Goal: Transaction & Acquisition: Subscribe to service/newsletter

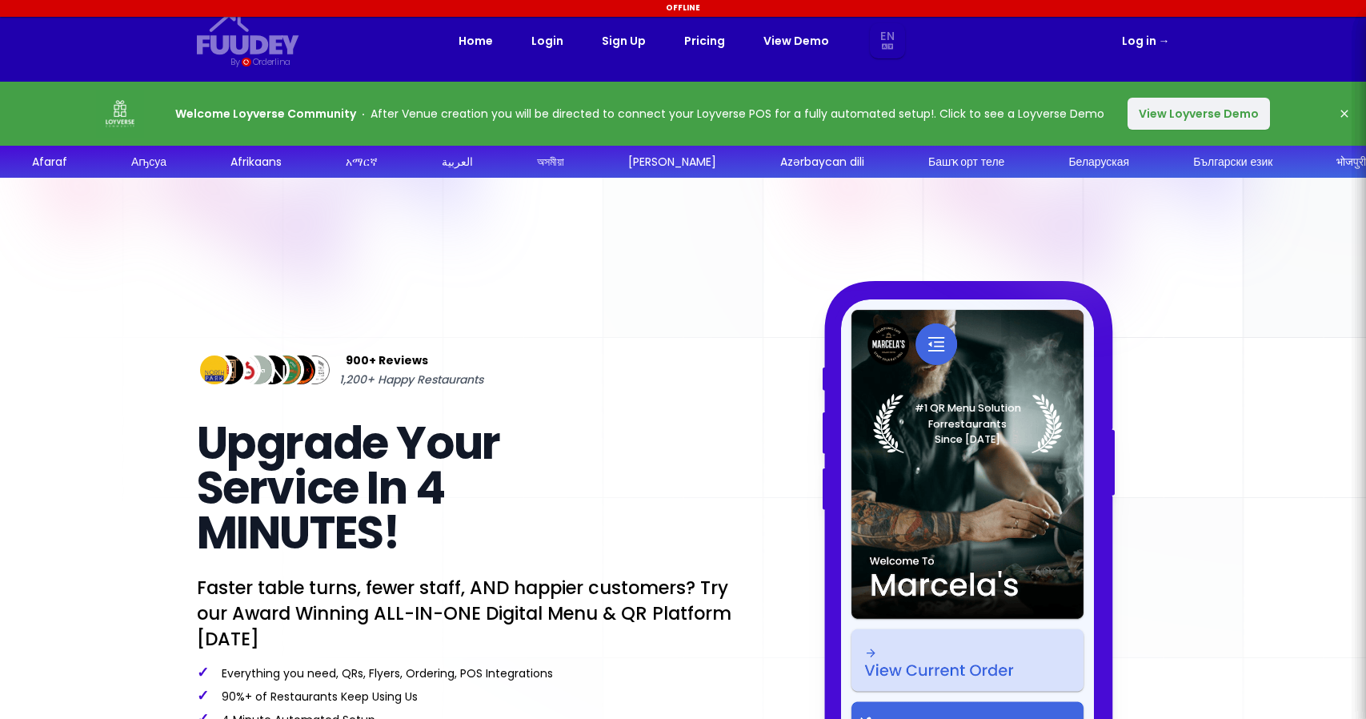
select select "en"
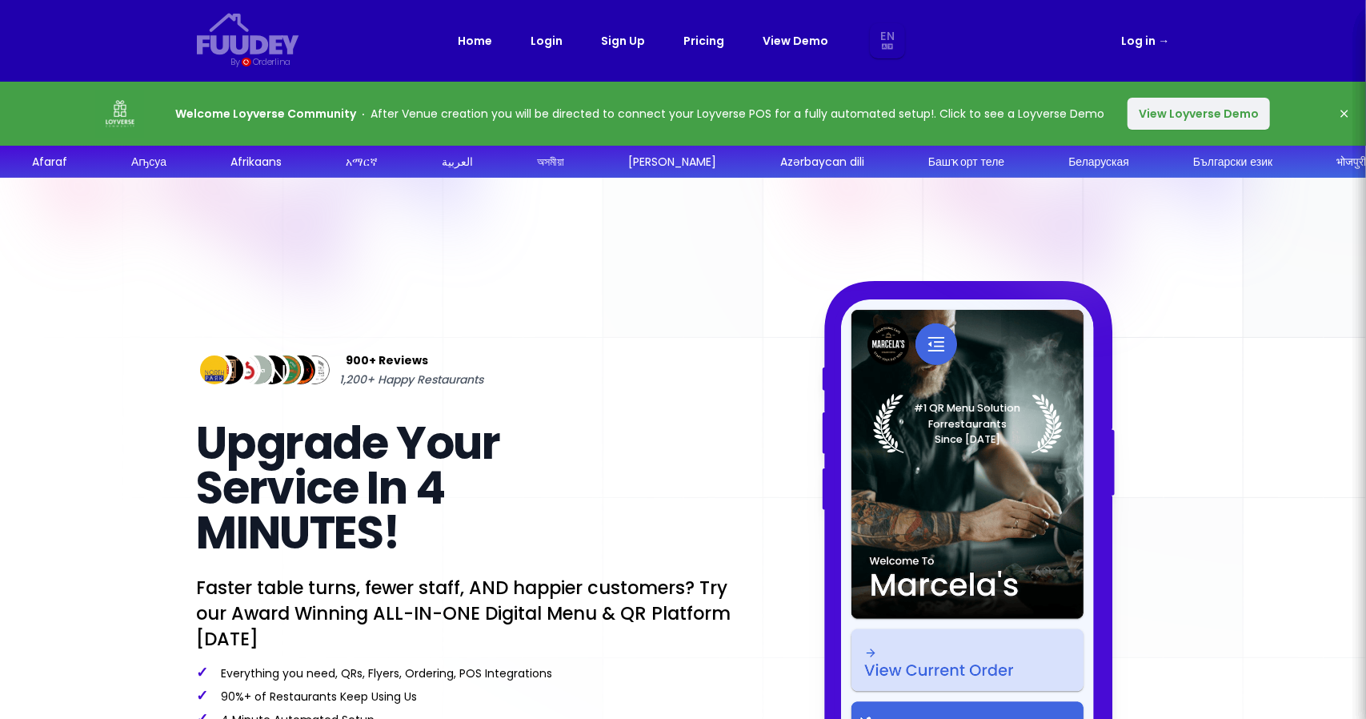
select select "en"
click at [691, 40] on link "Pricing" at bounding box center [704, 40] width 41 height 19
select select "en"
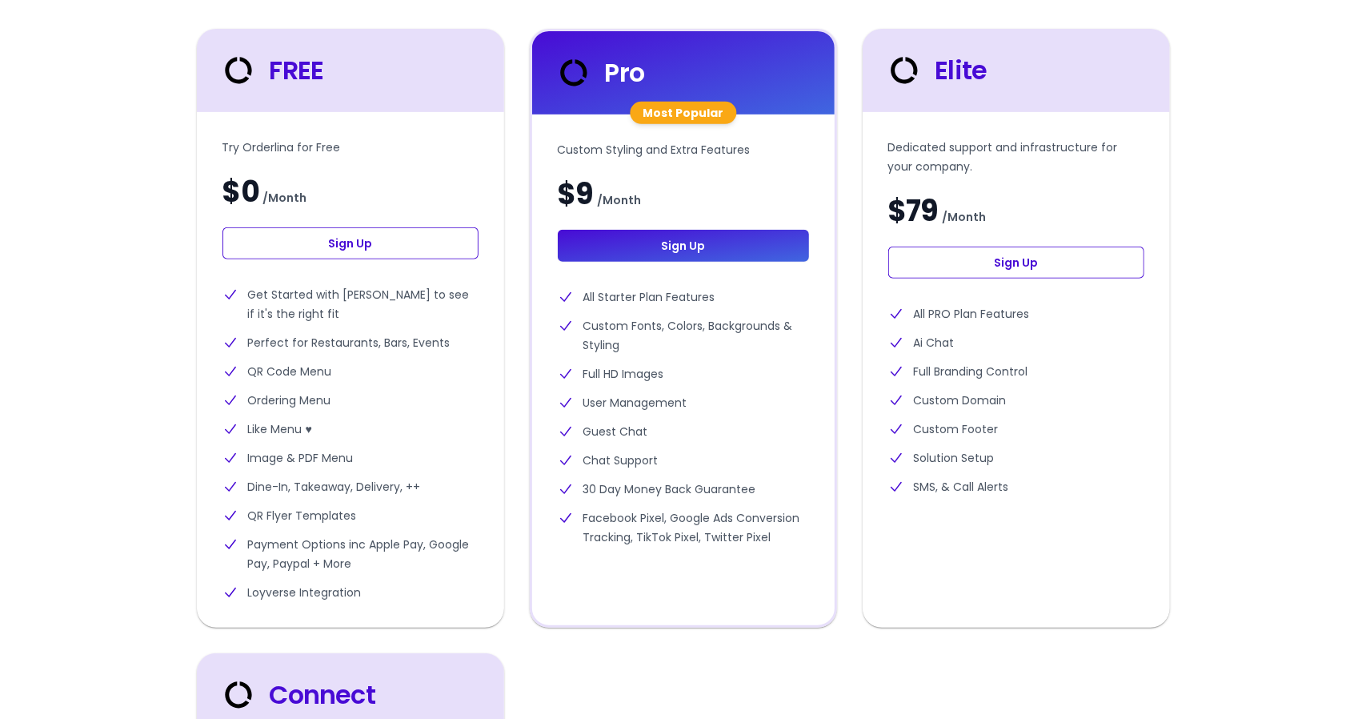
scroll to position [480, 0]
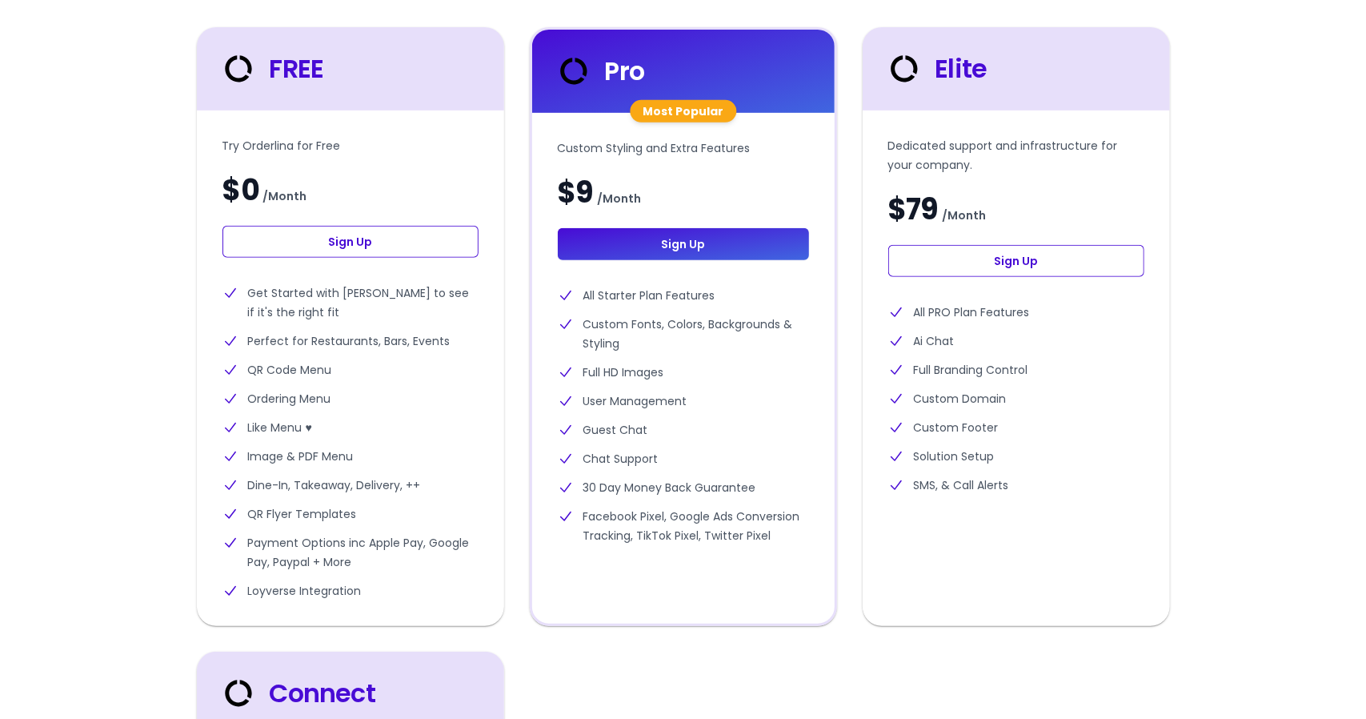
select select "en"
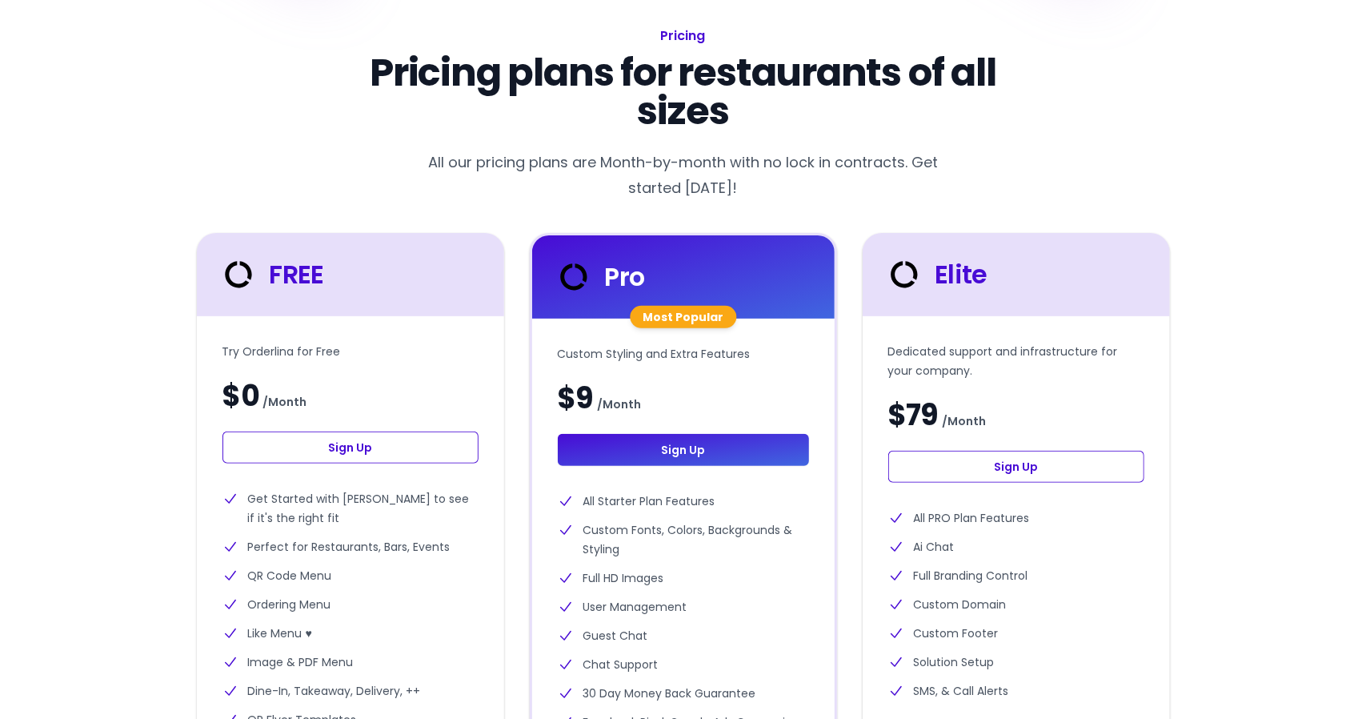
scroll to position [0, 0]
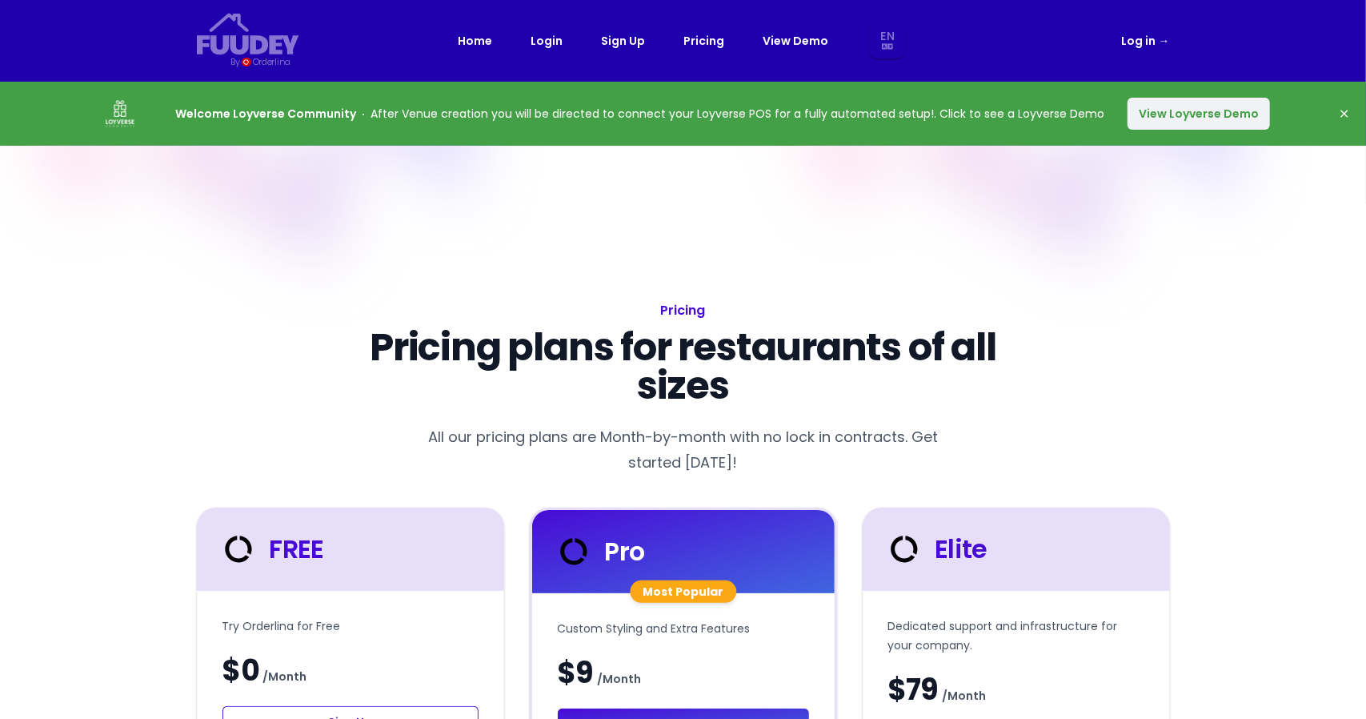
click at [1186, 113] on button "View Loyverse Demo" at bounding box center [1199, 114] width 142 height 32
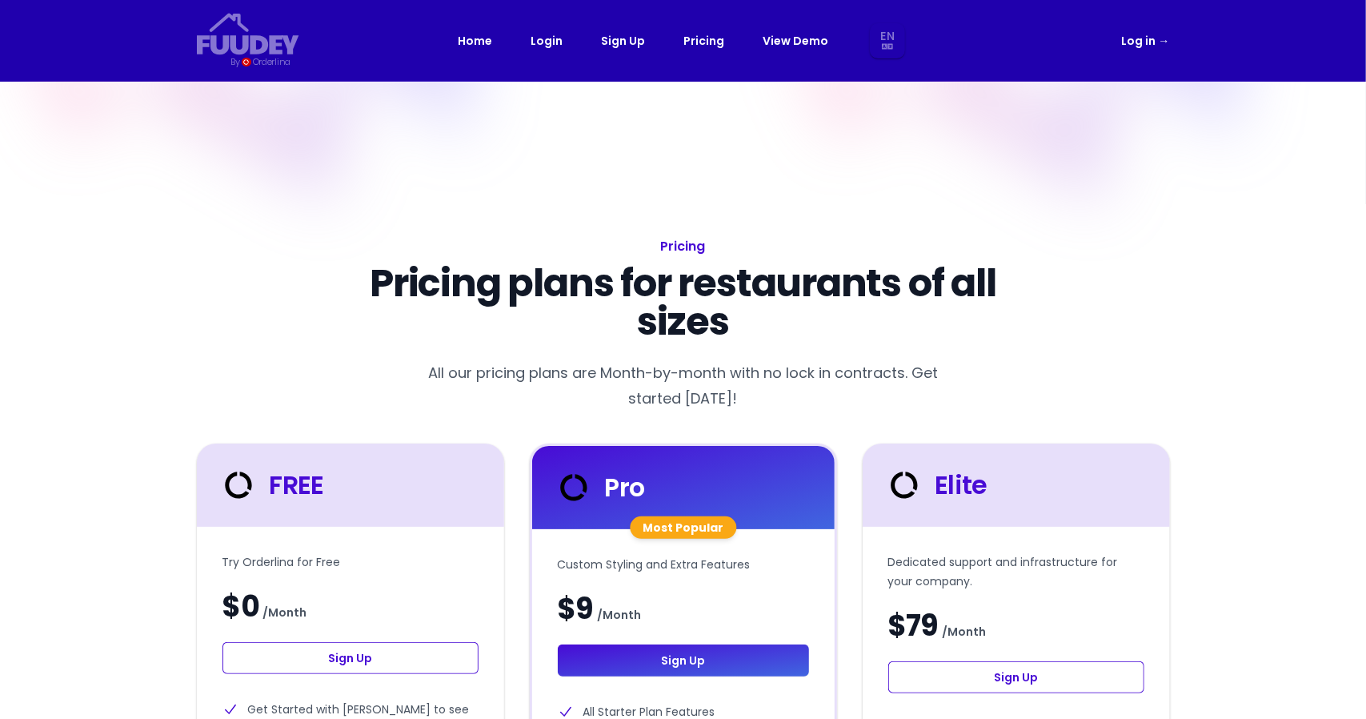
select select "en"
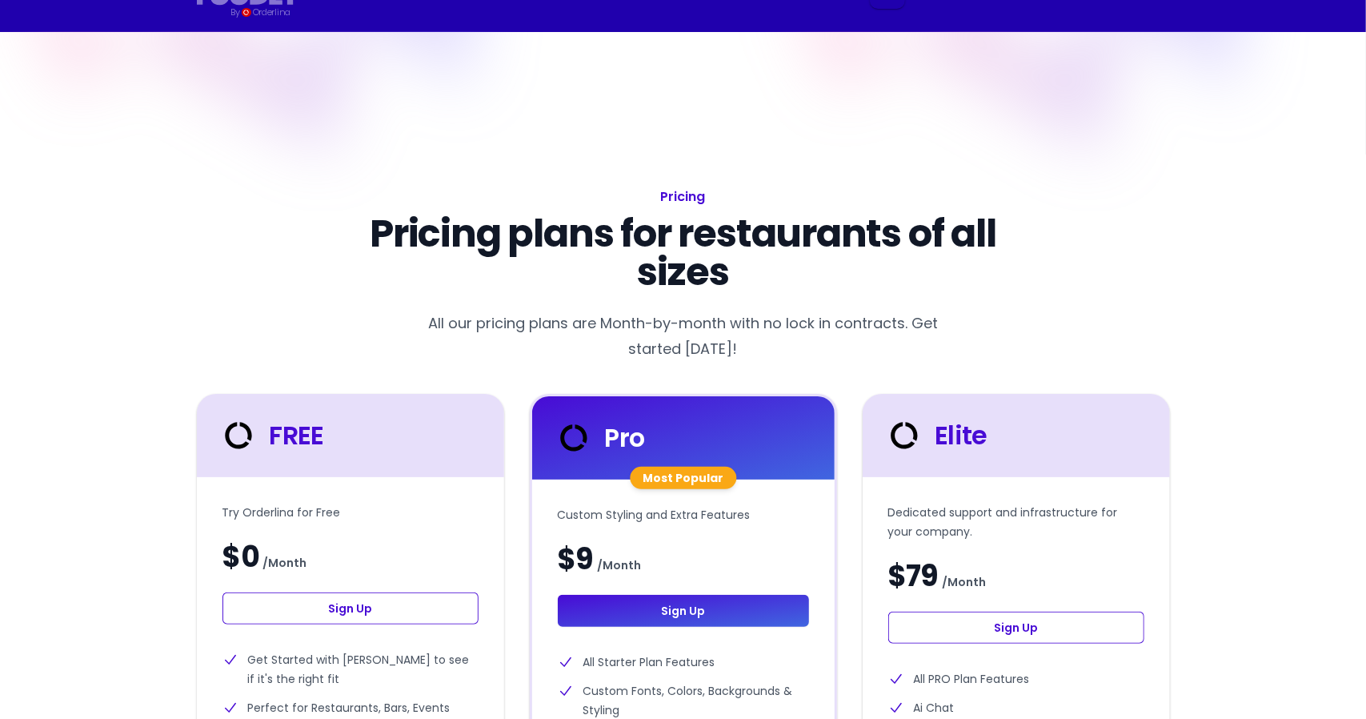
scroll to position [160, 0]
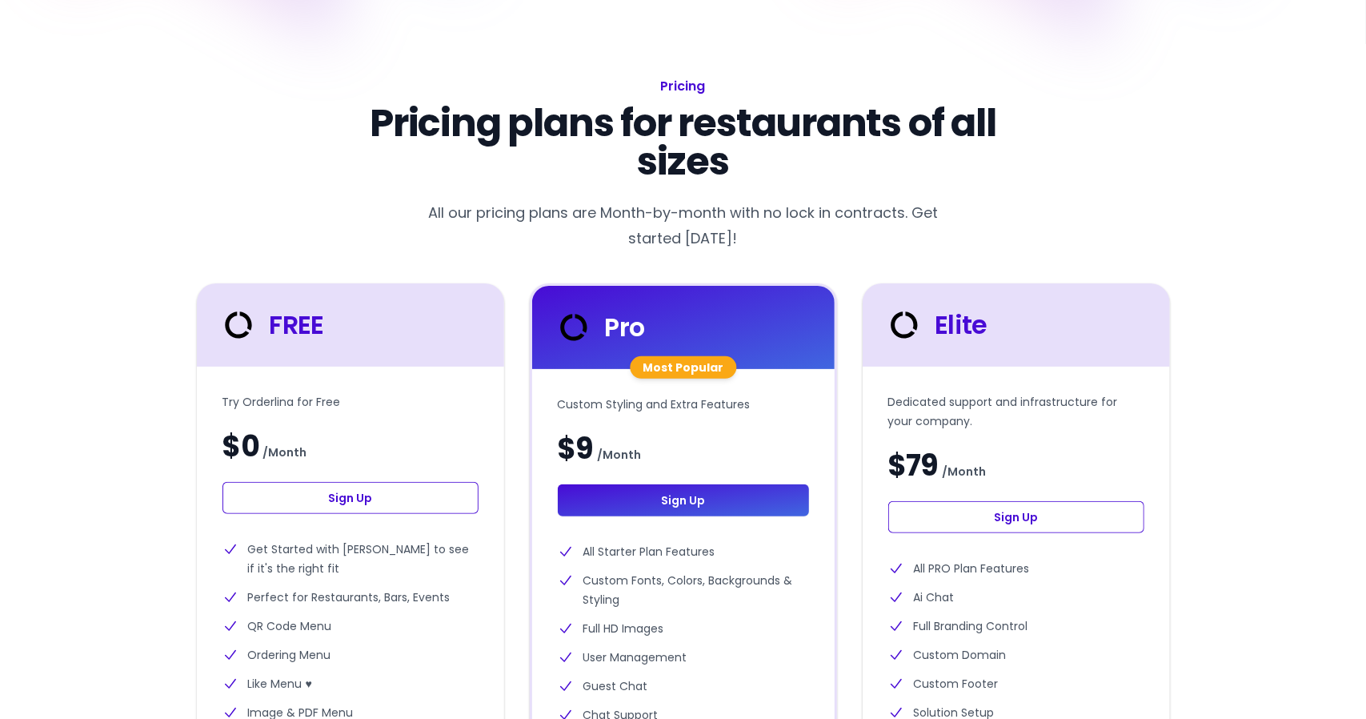
click at [400, 492] on link "Sign Up" at bounding box center [350, 498] width 256 height 32
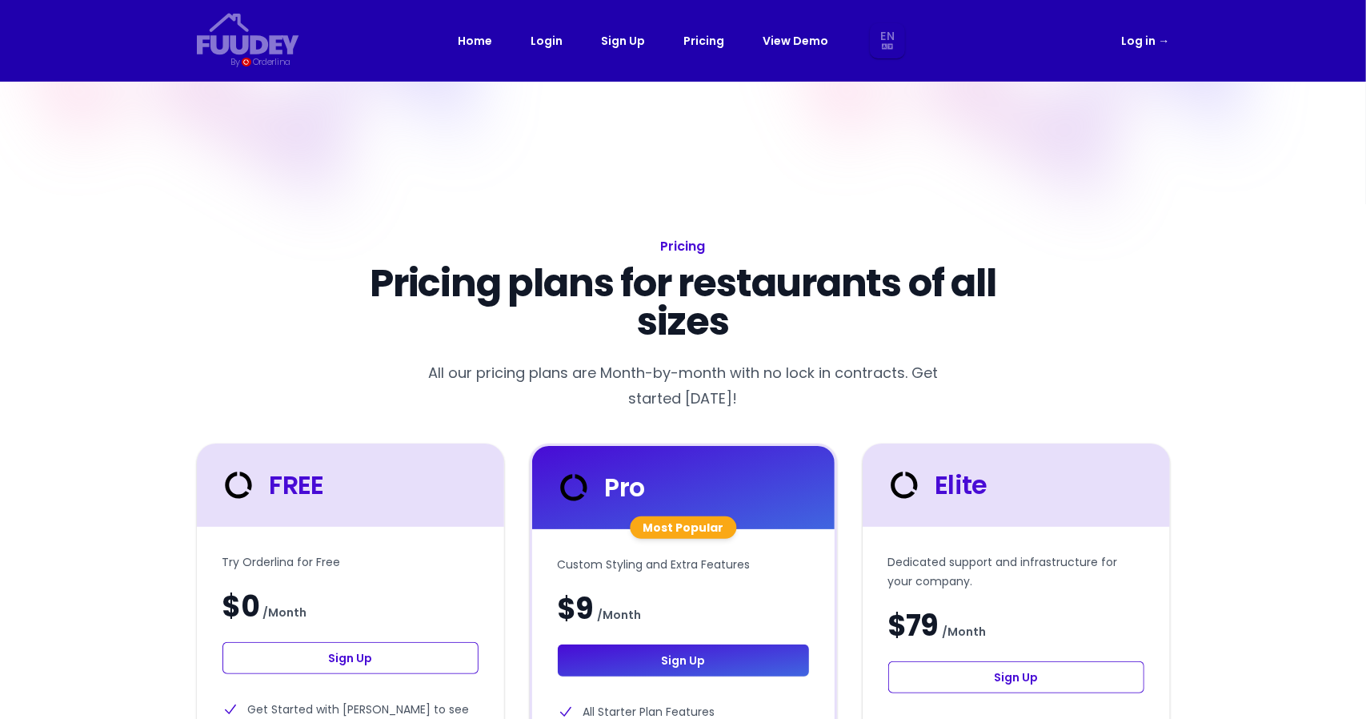
select select "en"
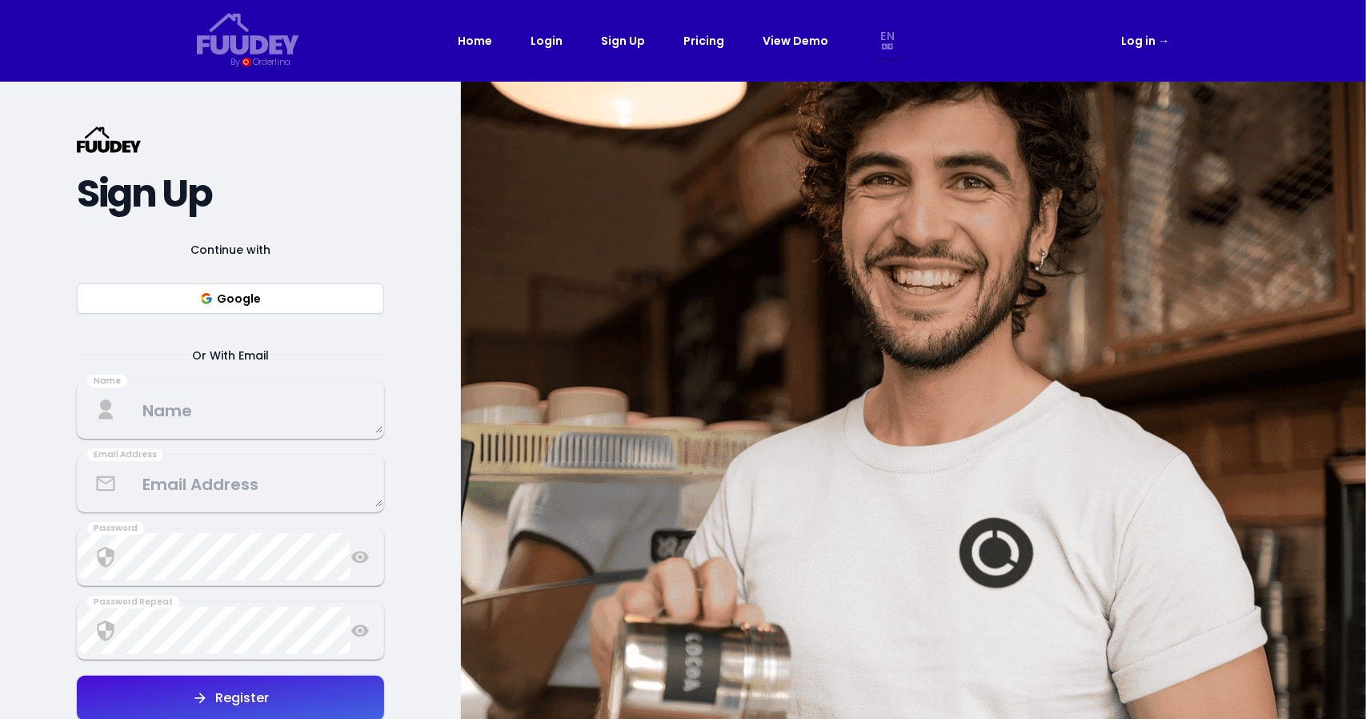
click at [237, 302] on button "Google" at bounding box center [230, 298] width 307 height 30
select select "en"
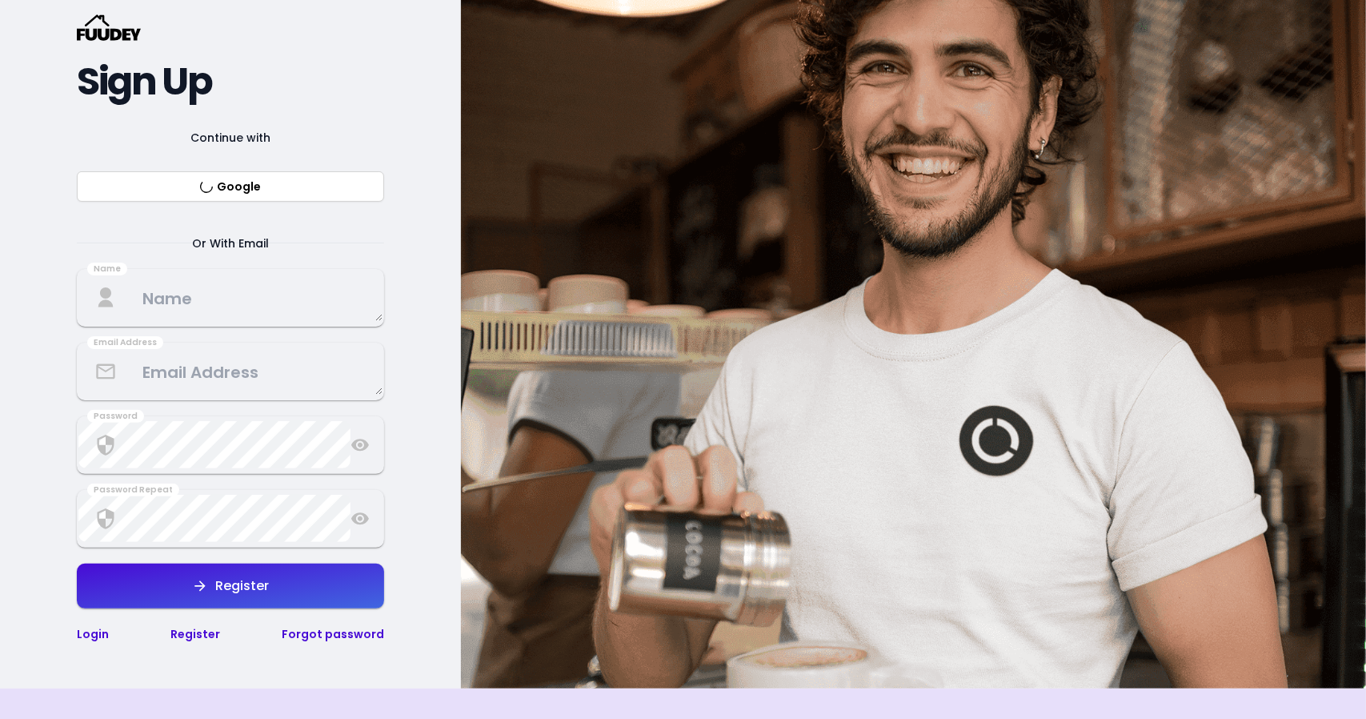
scroll to position [160, 0]
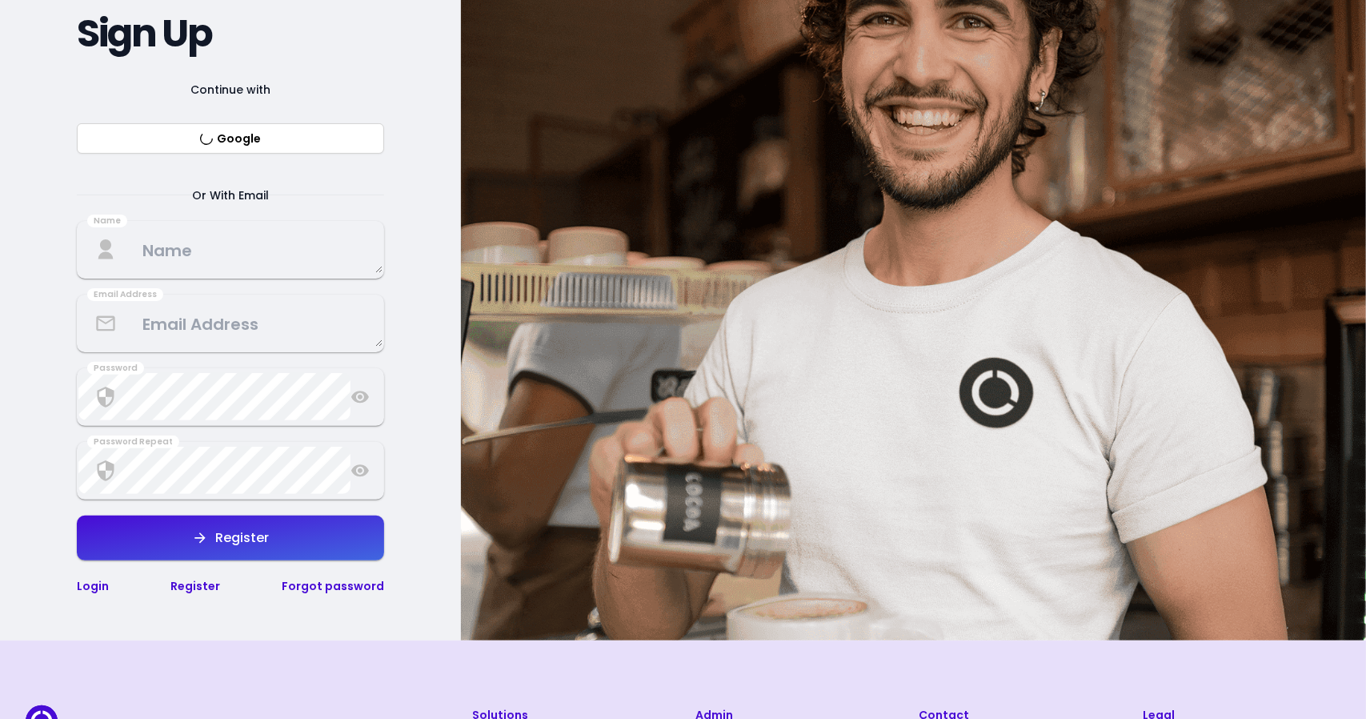
select select "en"
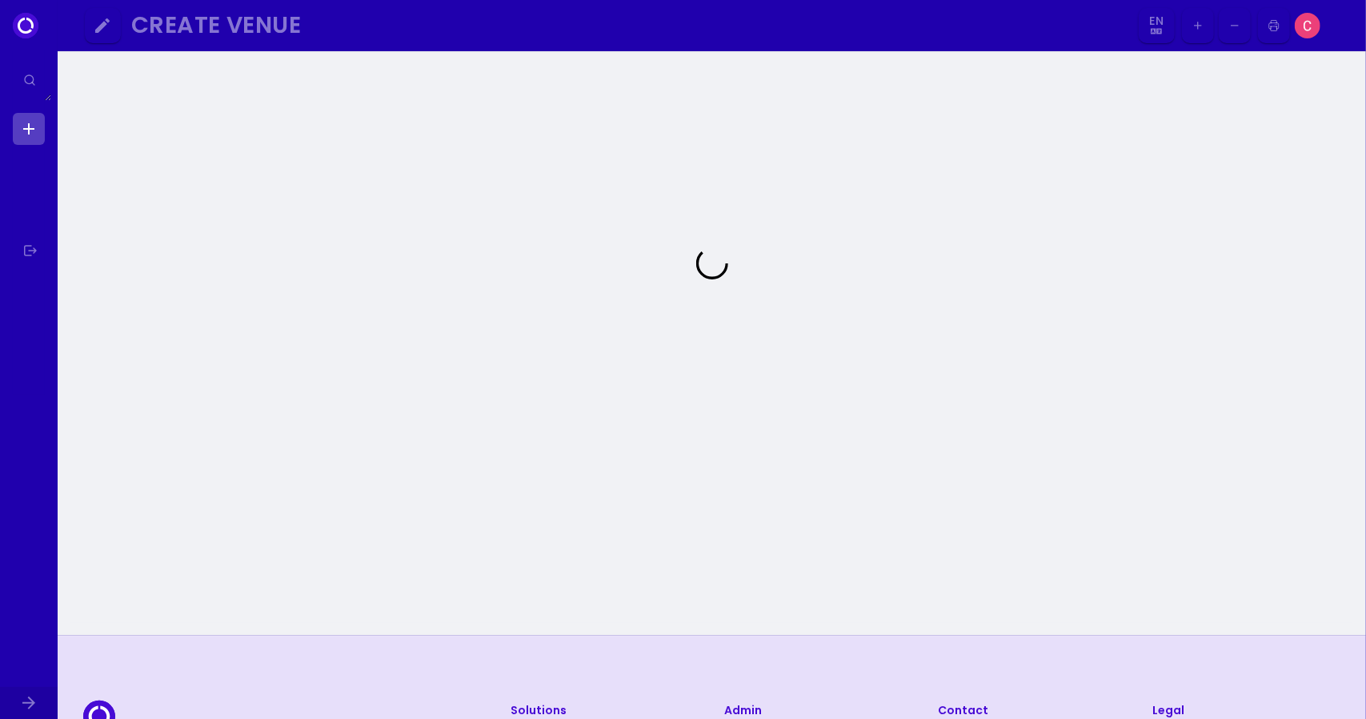
select select "en"
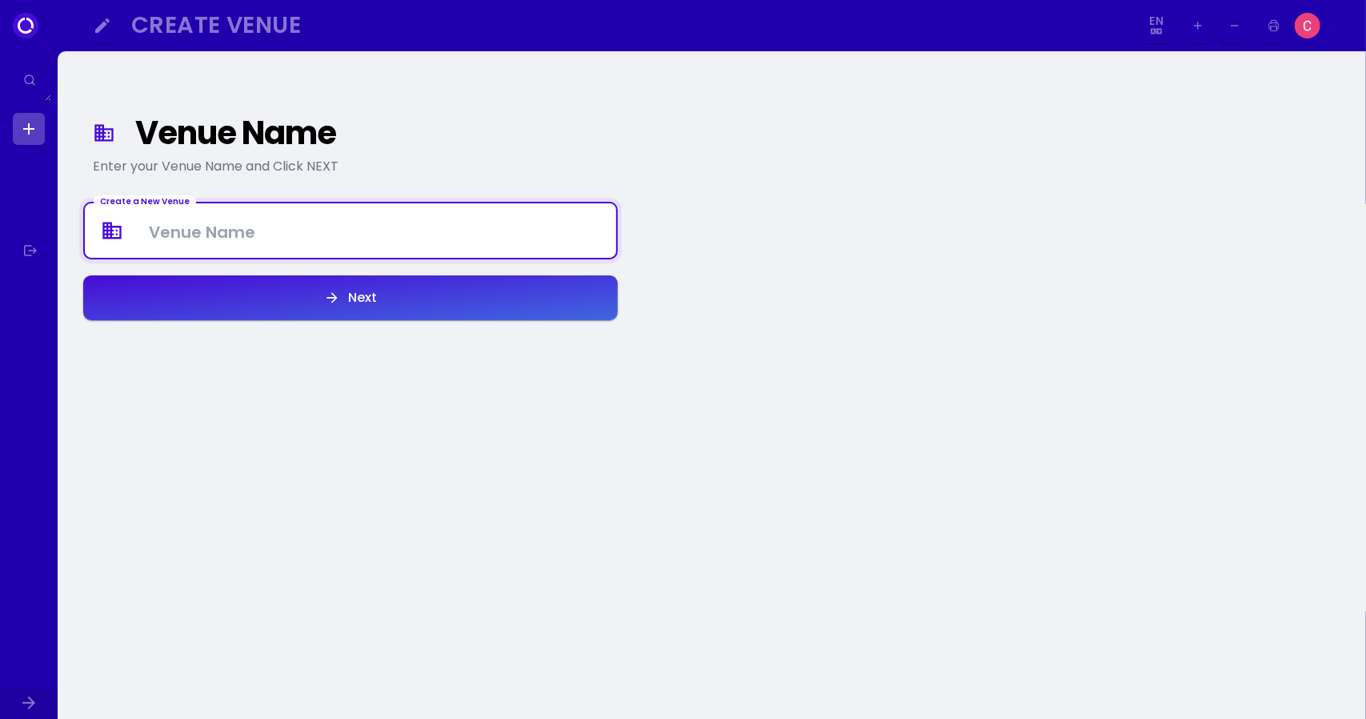
click at [276, 231] on Venue at bounding box center [350, 230] width 531 height 47
type Venue "Impresso Roastery"
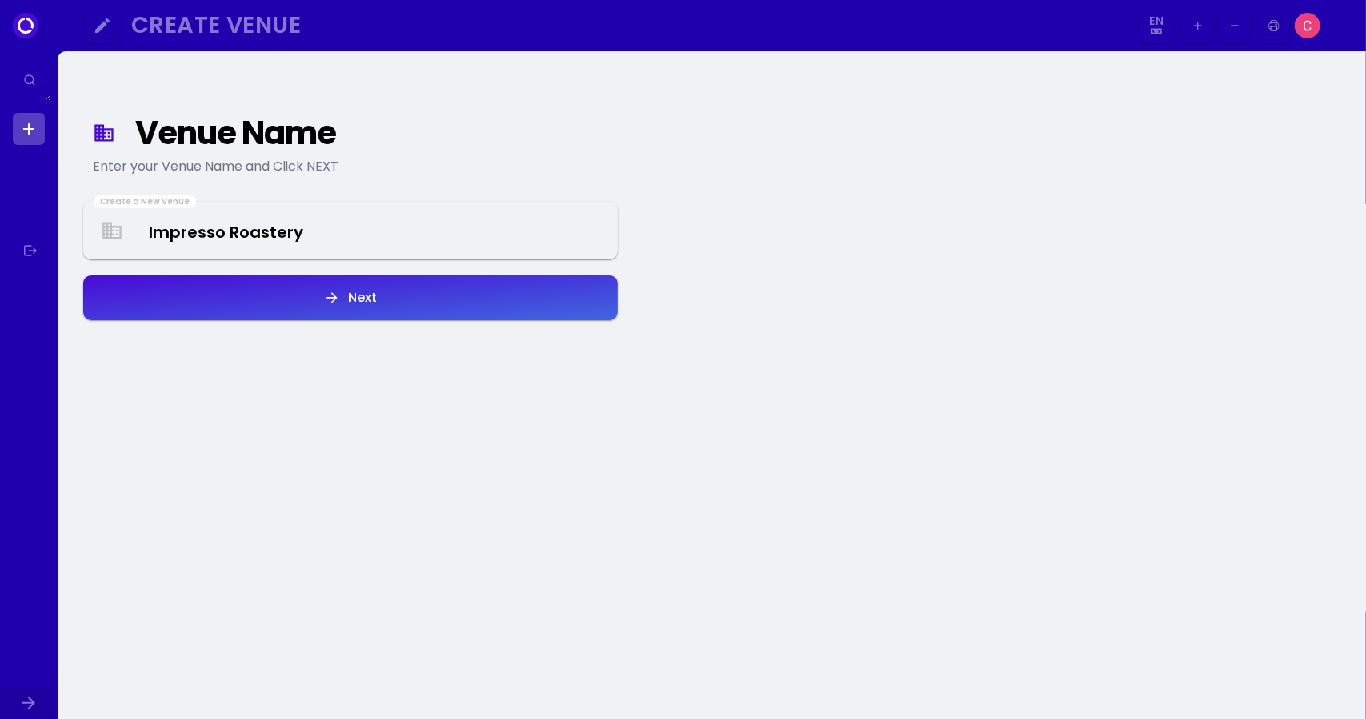
click at [312, 295] on button "Next" at bounding box center [350, 297] width 535 height 45
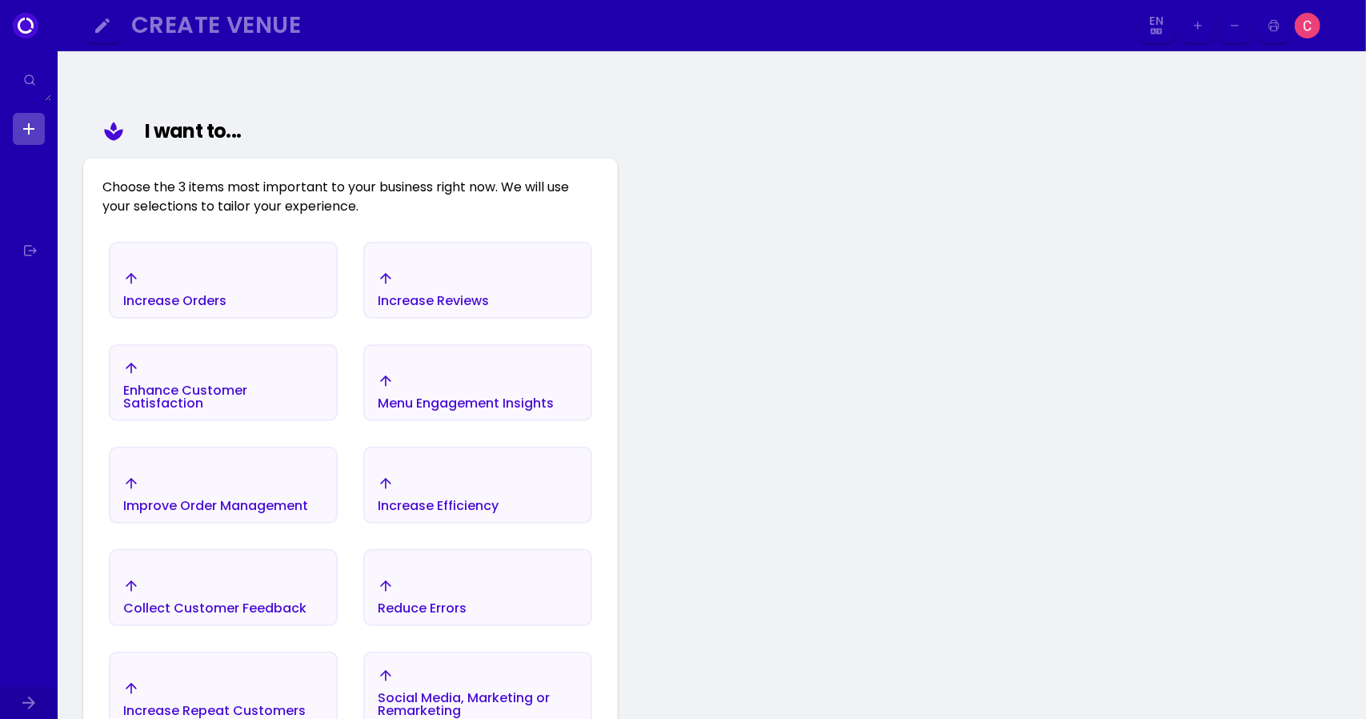
scroll to position [106, 0]
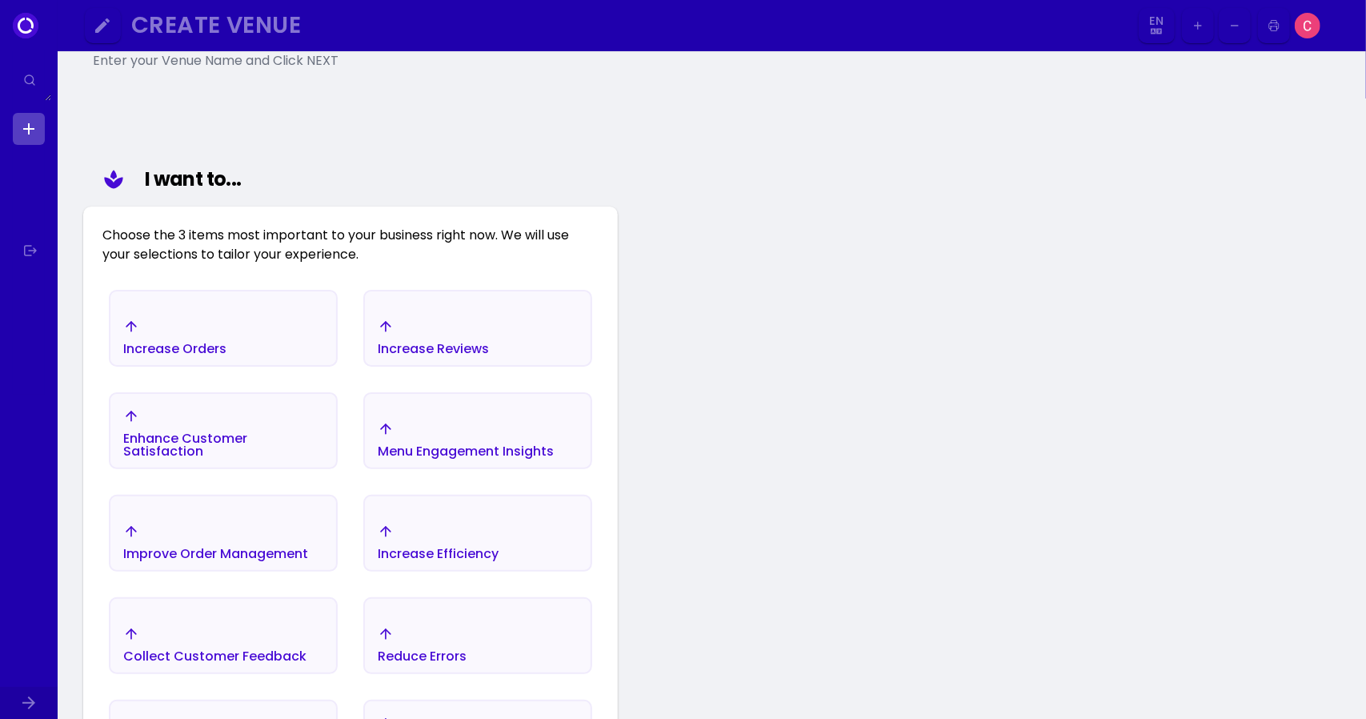
click at [265, 311] on div "Increase Orders" at bounding box center [223, 337] width 226 height 56
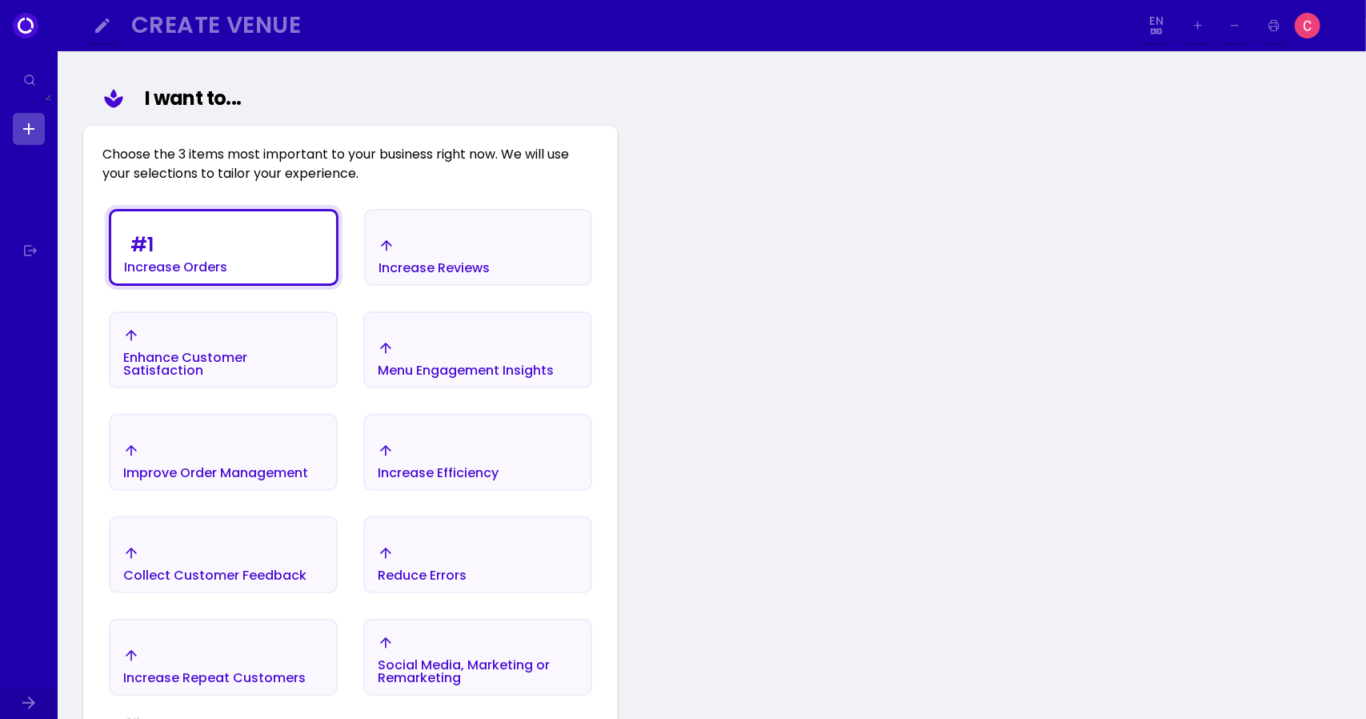
scroll to position [186, 0]
click at [437, 253] on div "Increase Reviews" at bounding box center [434, 256] width 111 height 37
click at [289, 363] on div "Enhance Customer Satisfaction" at bounding box center [223, 365] width 200 height 26
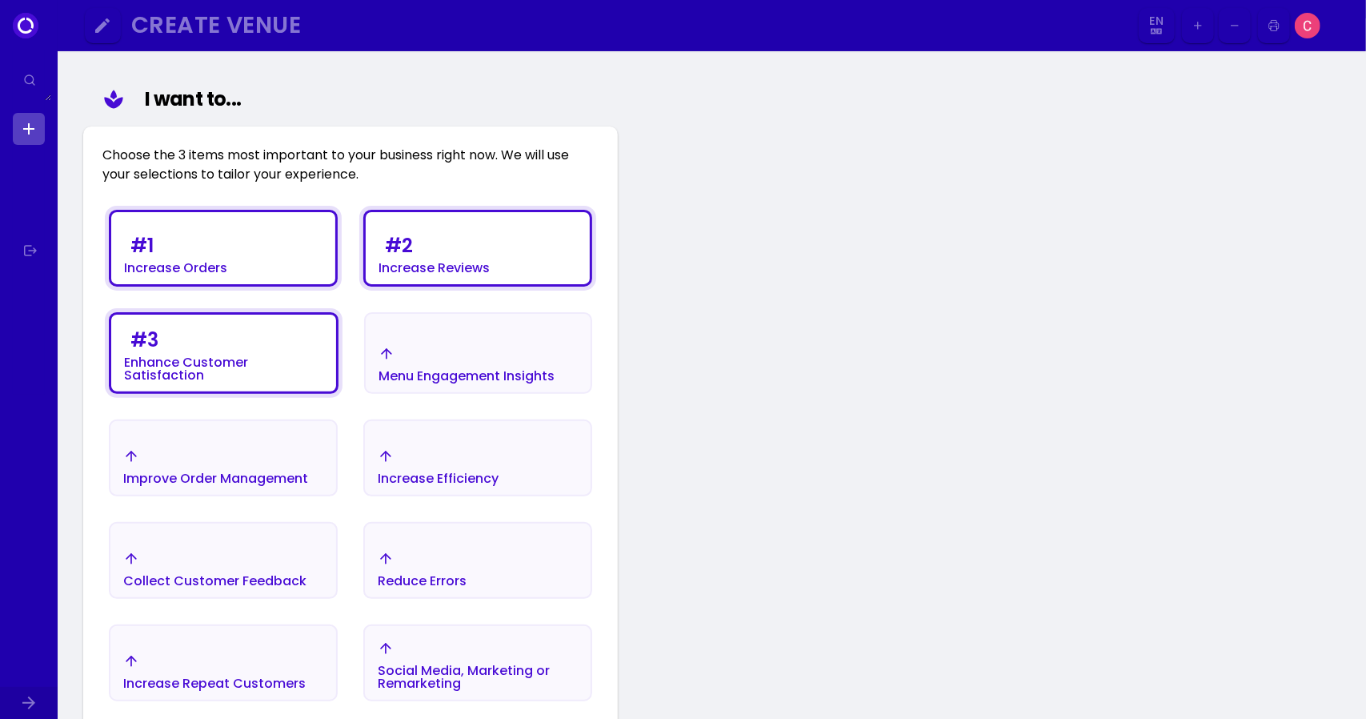
click at [411, 370] on div "Menu Engagement Insights" at bounding box center [467, 376] width 176 height 13
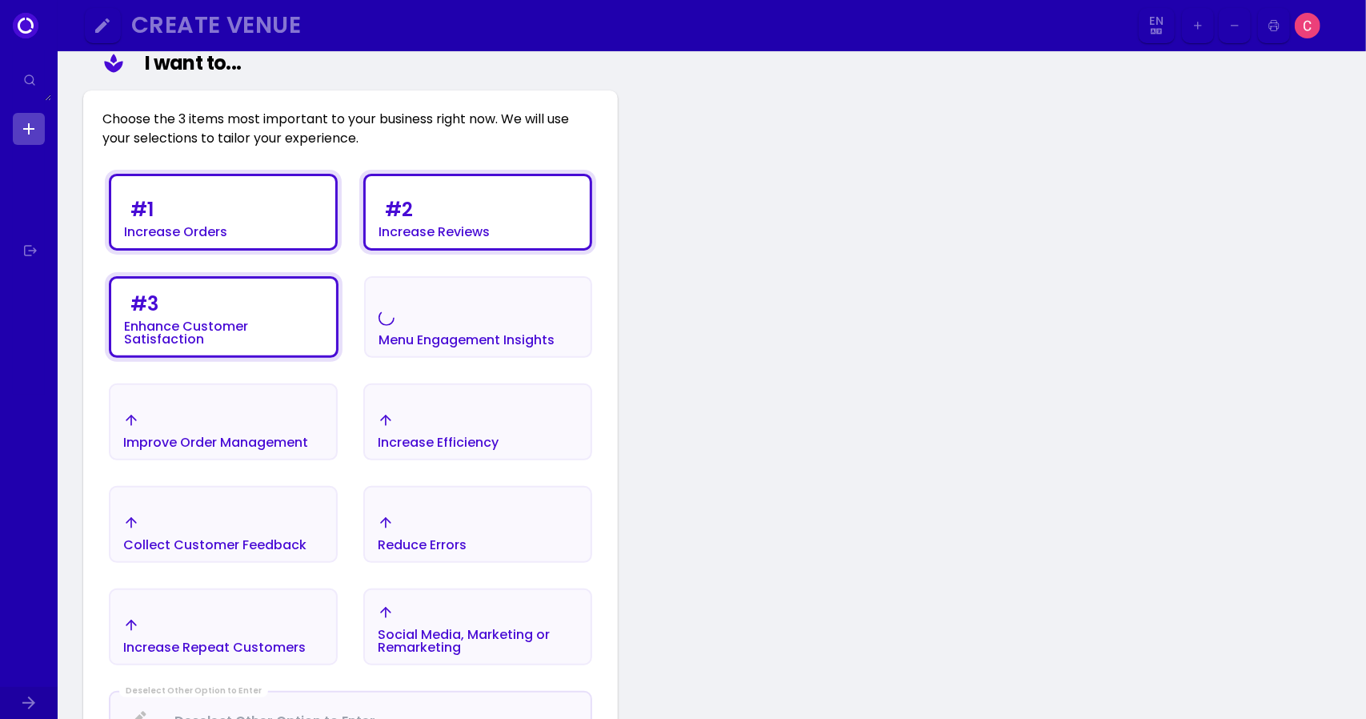
scroll to position [506, 0]
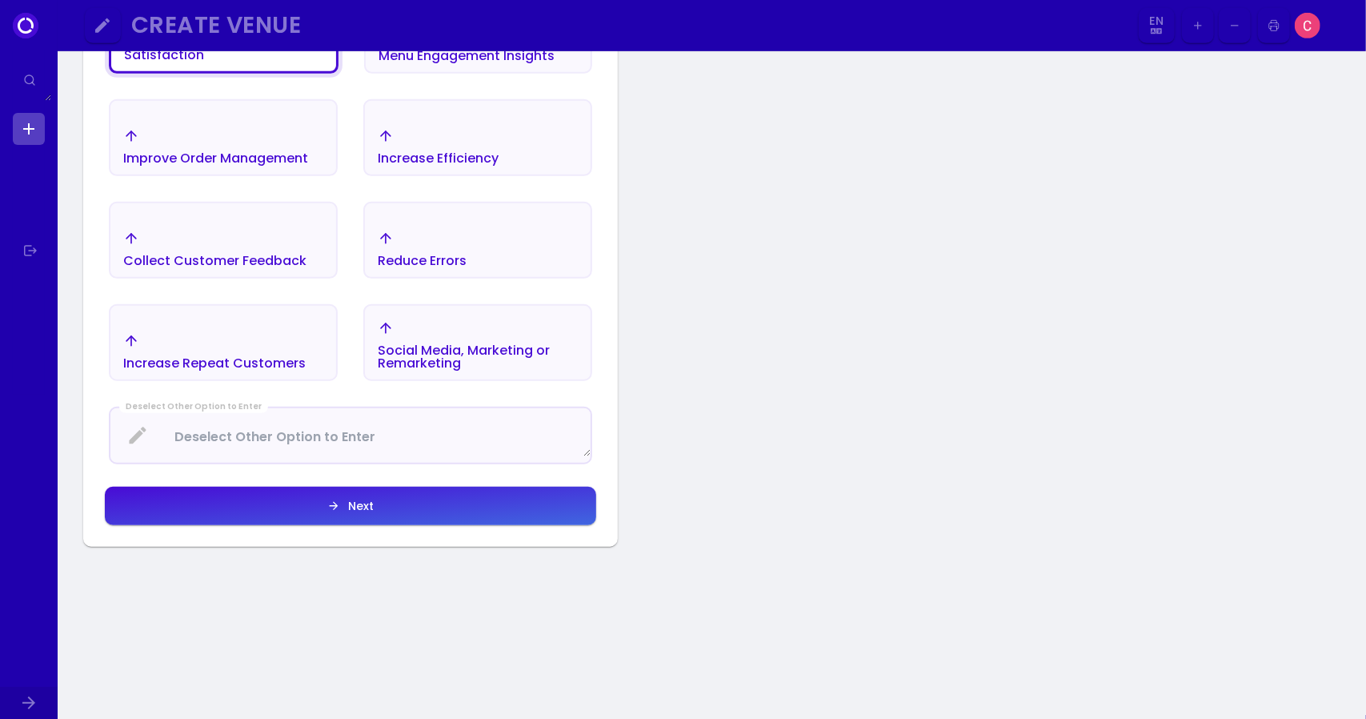
click at [375, 499] on button "Next" at bounding box center [350, 506] width 491 height 38
